Goal: Transaction & Acquisition: Purchase product/service

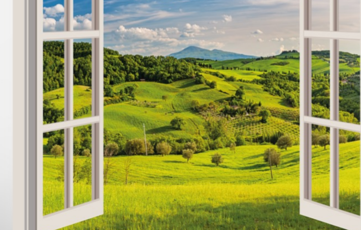
click at [30, 62] on img at bounding box center [101, 138] width 152 height 152
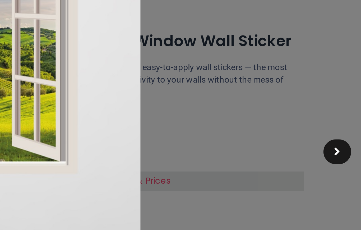
click at [345, 110] on div at bounding box center [351, 115] width 12 height 11
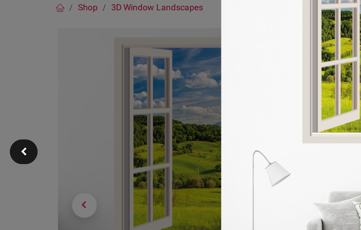
click at [35, 91] on div at bounding box center [180, 115] width 361 height 230
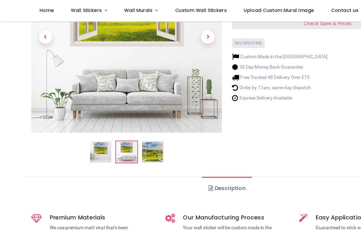
scroll to position [79, 0]
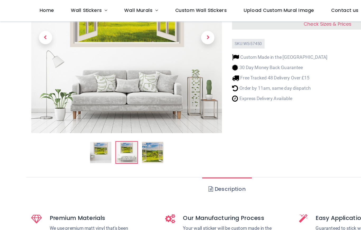
click at [92, 117] on img at bounding box center [100, 121] width 17 height 17
click at [94, 118] on img at bounding box center [100, 121] width 17 height 17
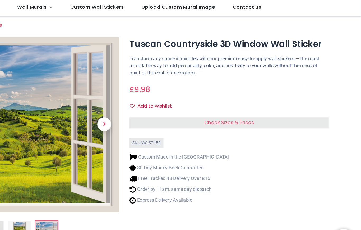
scroll to position [0, 0]
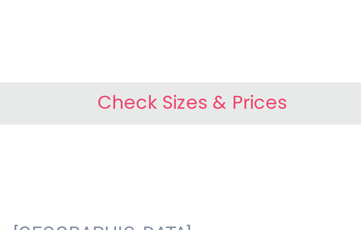
click at [241, 125] on span "Check Sizes & Prices" at bounding box center [260, 127] width 38 height 5
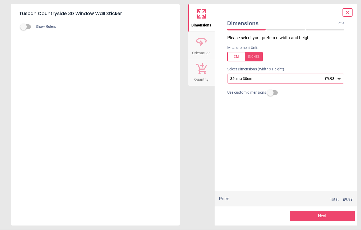
click at [62, 60] on div "Show Rulers" at bounding box center [95, 123] width 169 height 206
click at [174, 63] on div "Show Rulers" at bounding box center [95, 123] width 169 height 206
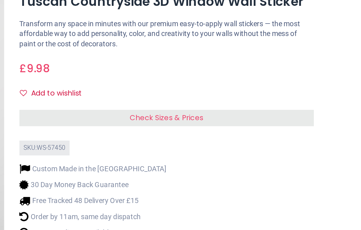
scroll to position [12, 0]
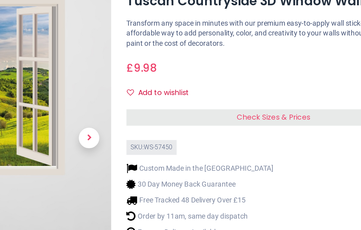
click at [241, 83] on span "Check Sizes & Prices" at bounding box center [260, 85] width 38 height 5
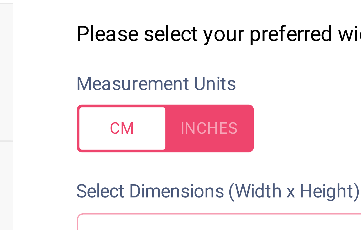
click at [227, 52] on div at bounding box center [244, 57] width 35 height 10
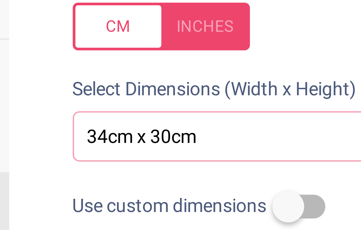
click at [230, 77] on div "34cm x 30cm £9.98" at bounding box center [283, 79] width 107 height 4
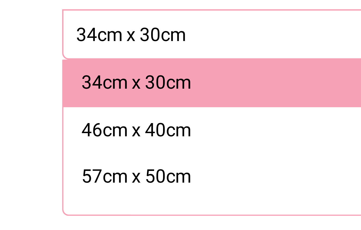
scroll to position [0, 0]
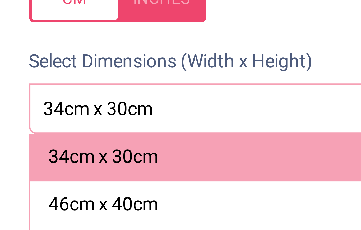
click at [230, 77] on div "34cm x 30cm £9.98" at bounding box center [283, 79] width 107 height 4
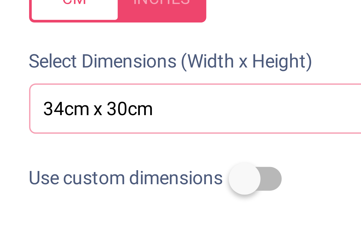
click at [230, 77] on div "34cm x 30cm £9.98" at bounding box center [283, 79] width 107 height 4
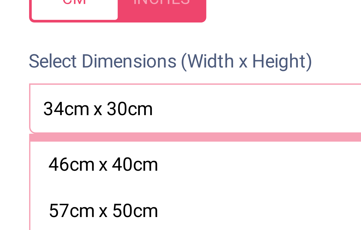
scroll to position [11, 0]
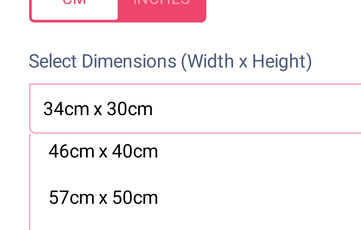
click at [231, 104] on div "68cm x 60cm" at bounding box center [242, 106] width 22 height 5
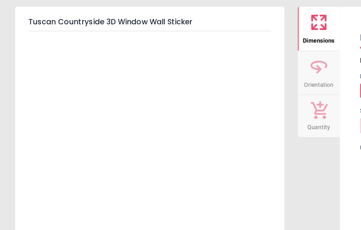
click at [66, 14] on h5 "Tuscan Countryside 3D Window Wall Sticker" at bounding box center [95, 13] width 152 height 11
click at [60, 13] on h5 "Tuscan Countryside 3D Window Wall Sticker" at bounding box center [95, 13] width 152 height 11
click at [59, 13] on h5 "Tuscan Countryside 3D Window Wall Sticker" at bounding box center [95, 13] width 152 height 11
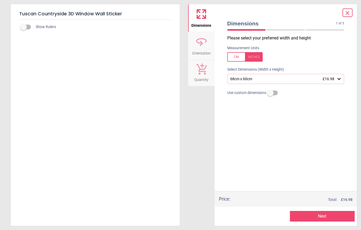
click at [300, 3] on div "Tuscan Countryside 3D Window Wall Sticker Show Rulers Dimensions Orientation Qu…" at bounding box center [180, 115] width 361 height 230
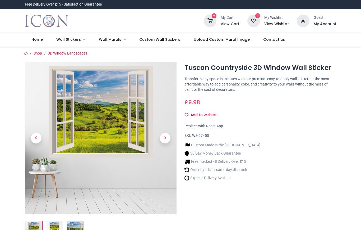
scroll to position [4, 0]
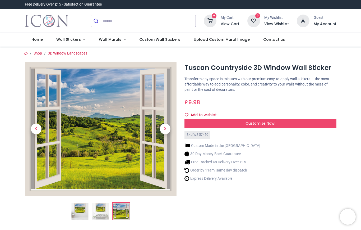
click at [34, 127] on span "Previous" at bounding box center [36, 128] width 11 height 11
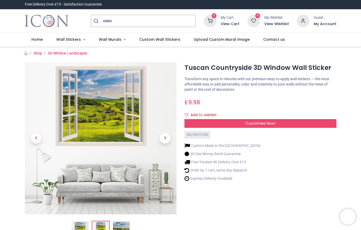
click at [40, 107] on link at bounding box center [36, 138] width 23 height 106
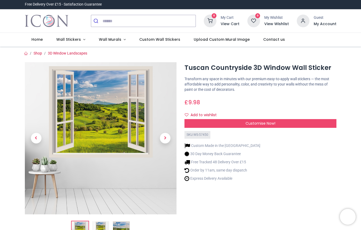
click at [43, 108] on link at bounding box center [36, 138] width 23 height 106
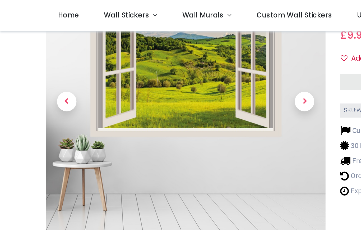
scroll to position [48, 0]
